Goal: Task Accomplishment & Management: Use online tool/utility

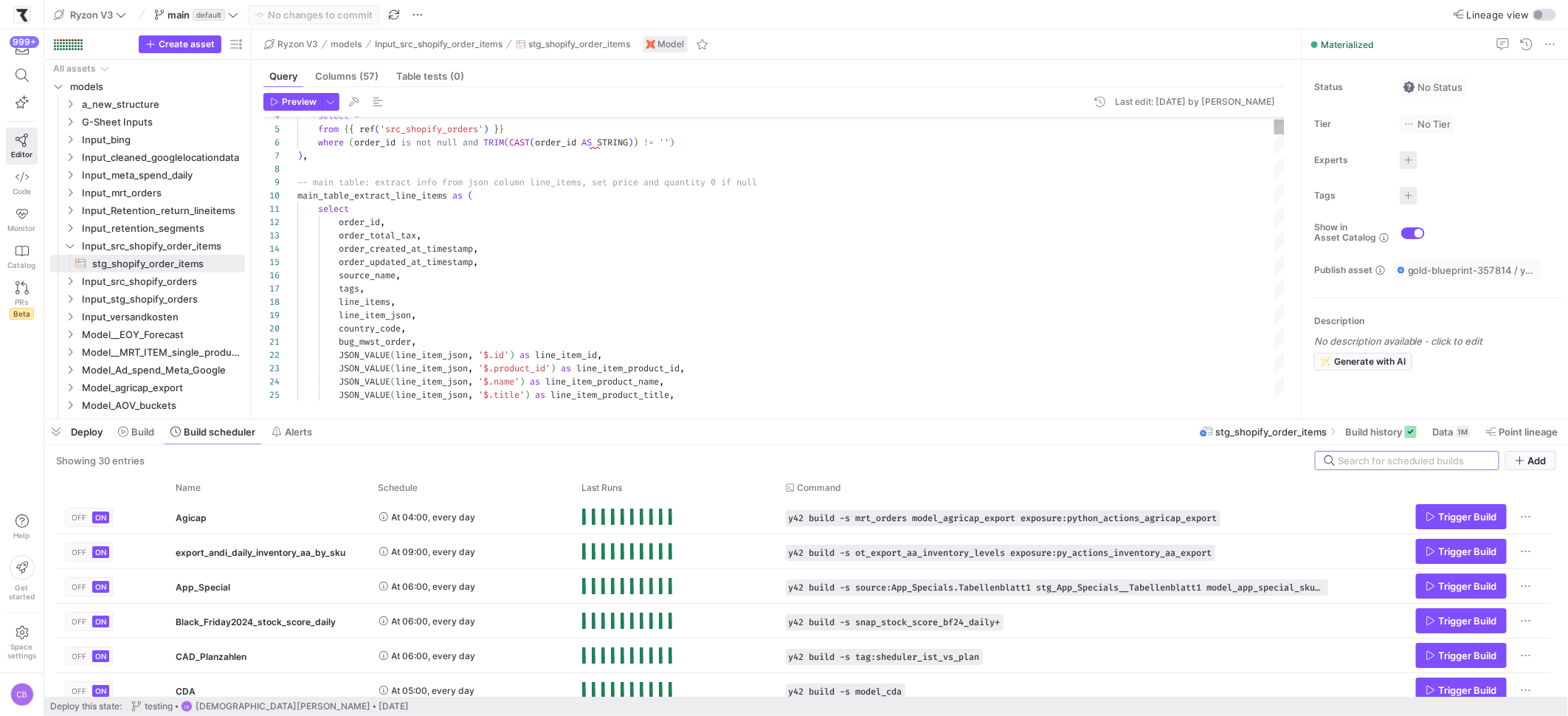
scroll to position [135, 0]
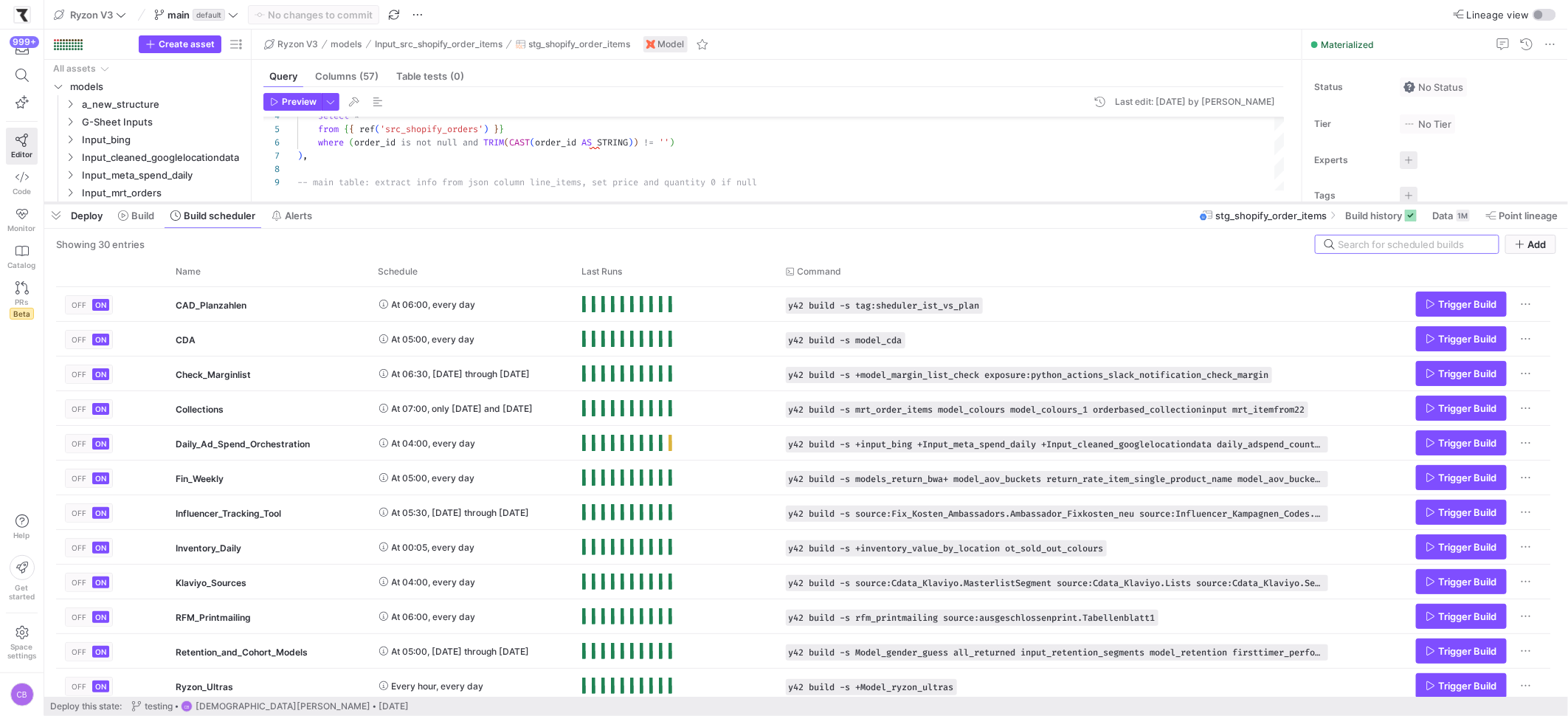
drag, startPoint x: 497, startPoint y: 420, endPoint x: 598, endPoint y: 204, distance: 238.4
click at [598, 204] on div at bounding box center [807, 203] width 1524 height 6
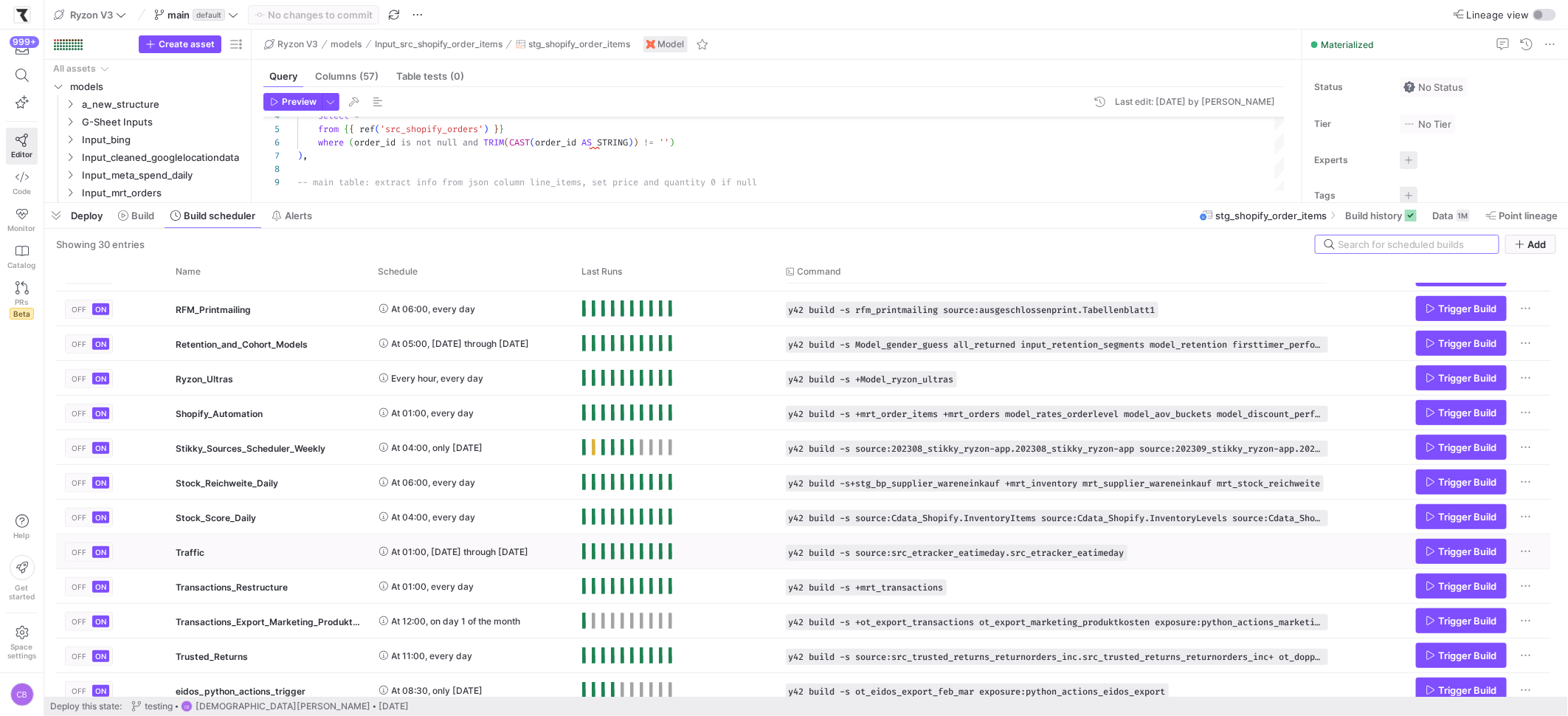
scroll to position [245, 0]
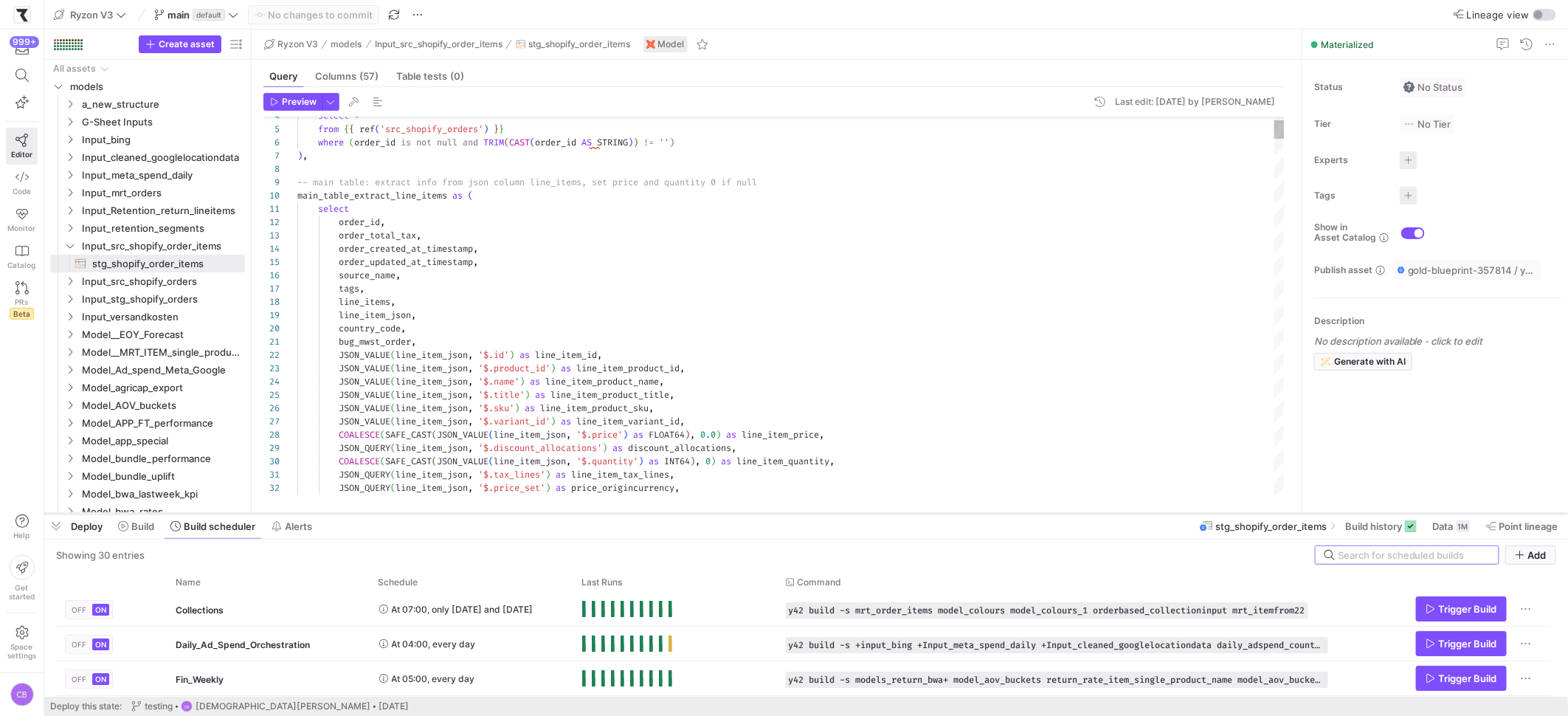
drag, startPoint x: 724, startPoint y: 202, endPoint x: 705, endPoint y: 511, distance: 309.6
click at [705, 511] on div at bounding box center [807, 513] width 1524 height 6
click at [207, 526] on span "Build scheduler" at bounding box center [220, 526] width 72 height 12
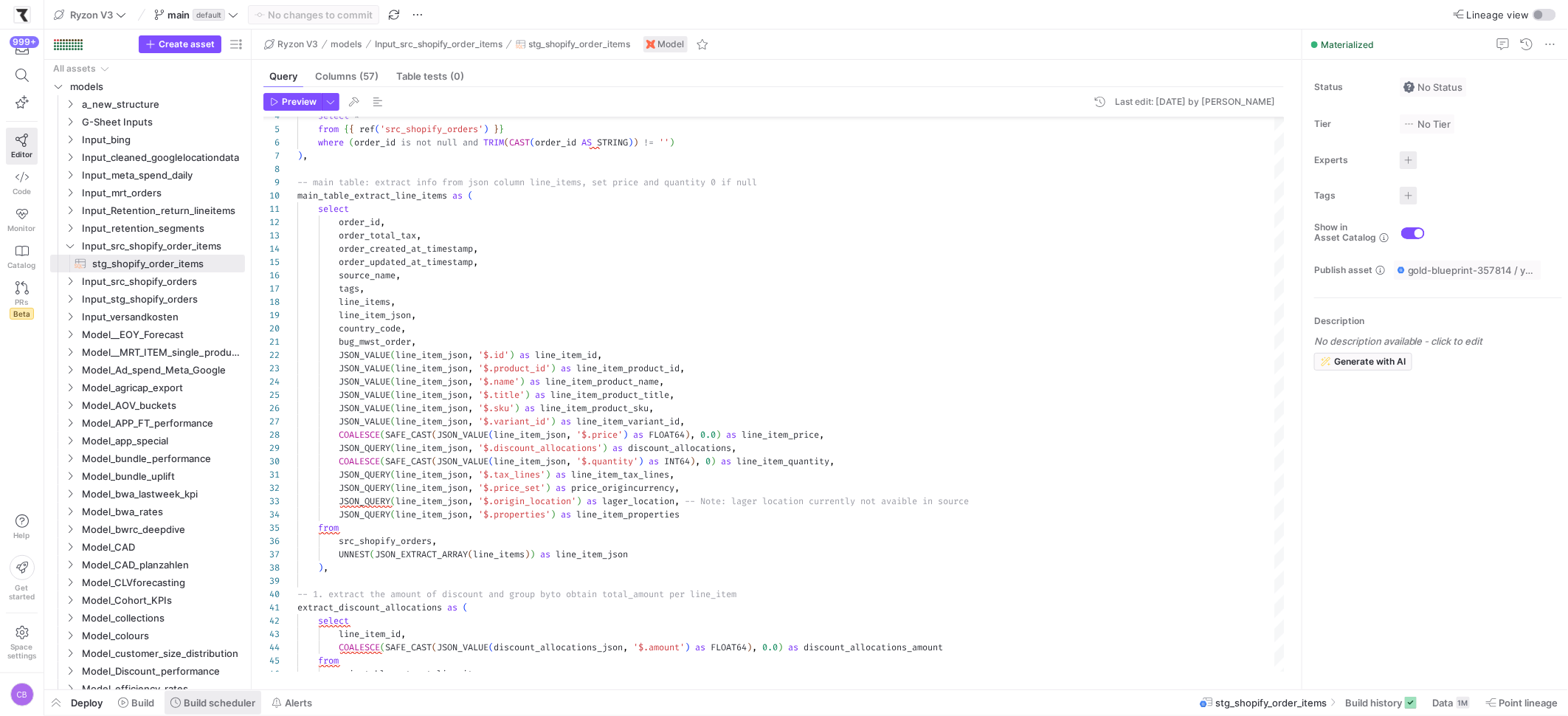
click at [192, 705] on span "Build scheduler" at bounding box center [220, 702] width 72 height 12
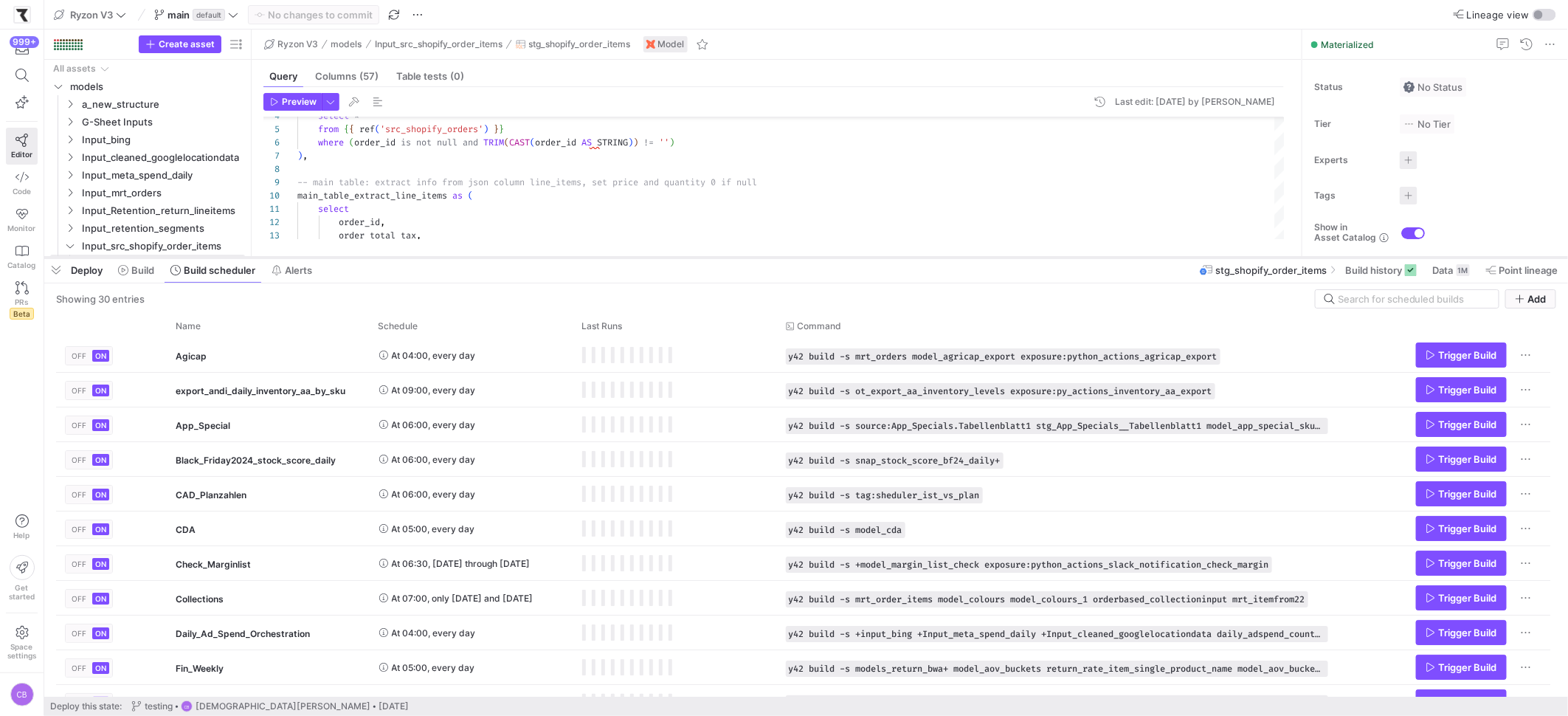
drag, startPoint x: 466, startPoint y: 448, endPoint x: 472, endPoint y: 259, distance: 189.1
click at [472, 259] on div at bounding box center [807, 257] width 1524 height 6
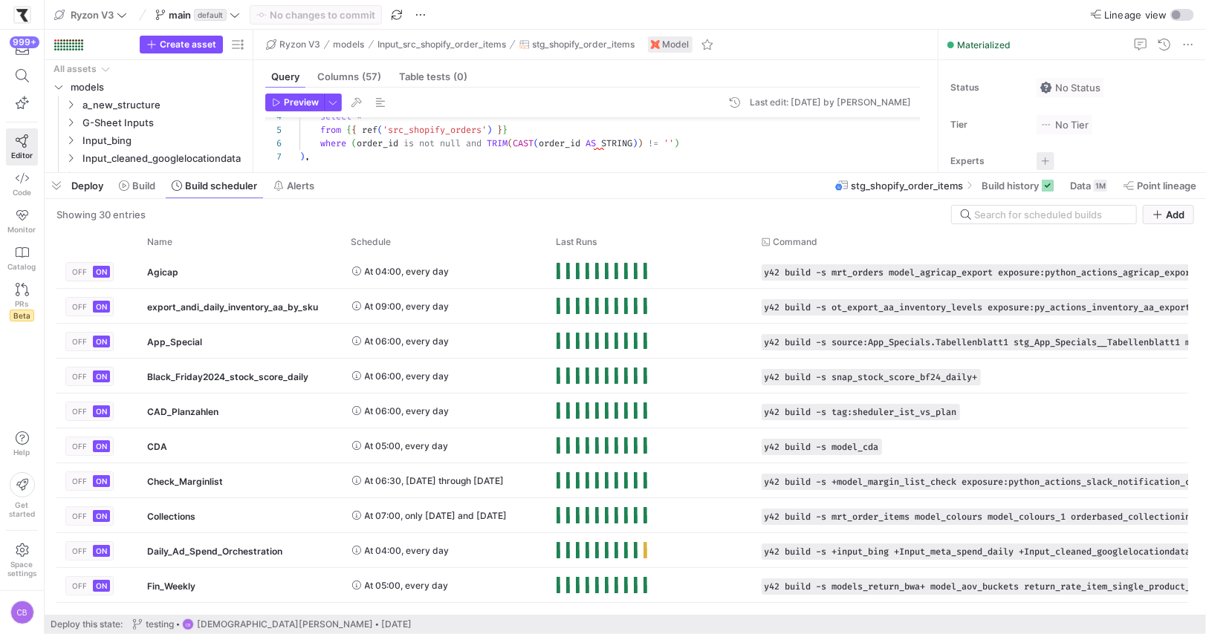
scroll to position [134, 0]
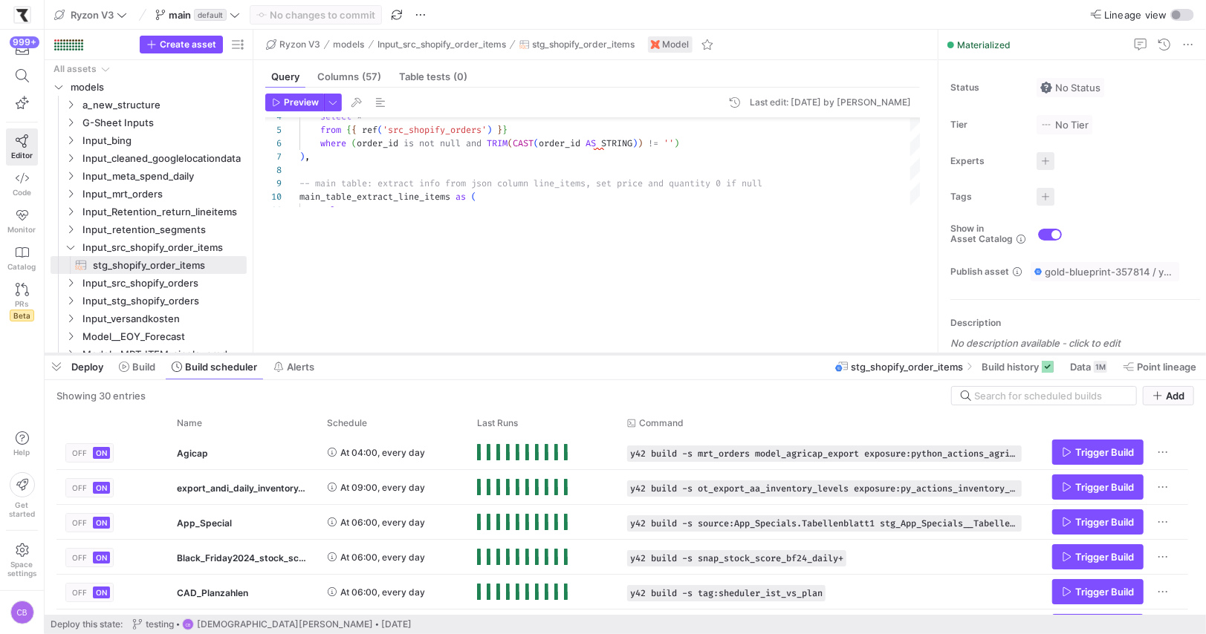
drag, startPoint x: 695, startPoint y: 351, endPoint x: 686, endPoint y: 352, distance: 9.7
click at [694, 352] on div at bounding box center [625, 354] width 1161 height 6
